Goal: Task Accomplishment & Management: Use online tool/utility

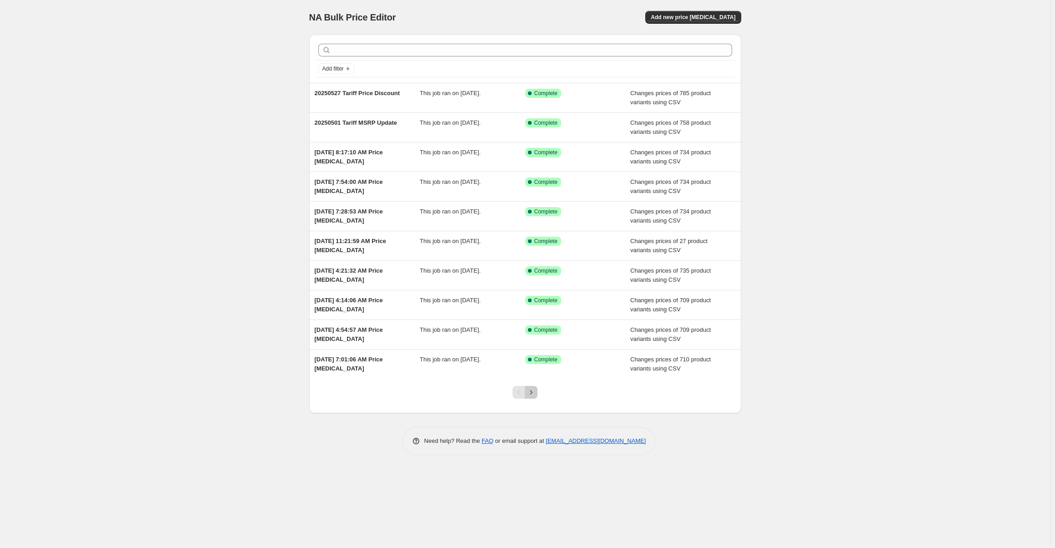
click at [535, 390] on icon "Next" at bounding box center [531, 392] width 9 height 9
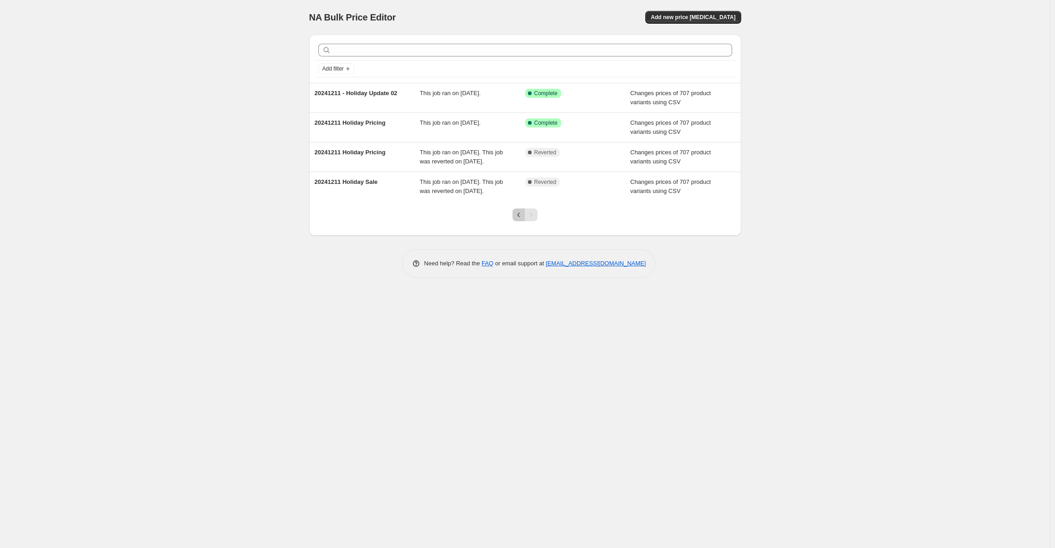
click at [514, 219] on icon "Previous" at bounding box center [518, 214] width 9 height 9
